Goal: Find specific page/section: Find specific page/section

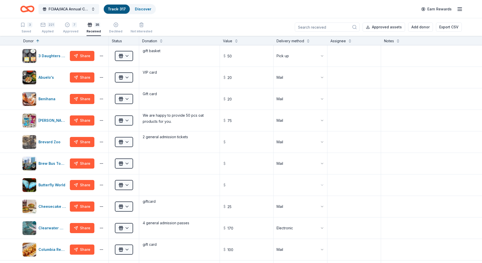
click at [87, 33] on div "Received" at bounding box center [94, 31] width 14 height 4
click at [332, 26] on input at bounding box center [327, 27] width 65 height 9
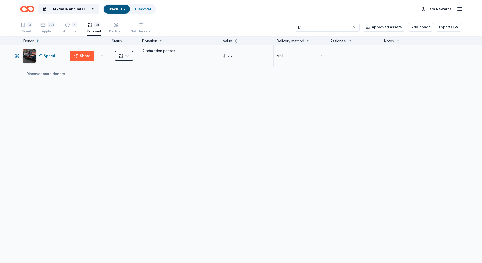
type input "k1"
click at [104, 56] on html "FCIAA/IACA Annual Conference Track · 317 Discover Earn Rewards 3 Saved 221 Appl…" at bounding box center [243, 131] width 486 height 263
click at [35, 53] on html "FCIAA/IACA Annual Conference Track · 317 Discover Earn Rewards 3 Saved 221 Appl…" at bounding box center [243, 131] width 486 height 263
click at [128, 58] on html "FCIAA/IACA Annual Conference Track · 317 Discover Earn Rewards 3 Saved 221 Appl…" at bounding box center [241, 131] width 482 height 263
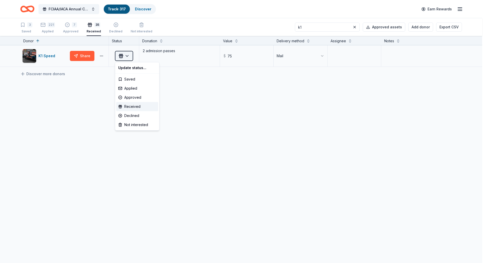
click at [128, 58] on html "FCIAA/IACA Annual Conference Track · 317 Discover Earn Rewards 3 Saved 221 Appl…" at bounding box center [243, 131] width 486 height 263
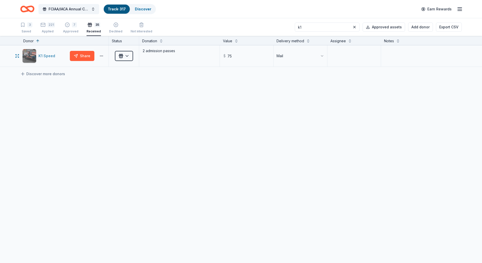
click at [65, 57] on div "K1 Speed" at bounding box center [45, 56] width 46 height 14
click at [390, 26] on button "Approved assets" at bounding box center [384, 27] width 43 height 9
click at [386, 26] on button "Approved assets" at bounding box center [384, 27] width 43 height 9
